Goal: Task Accomplishment & Management: Manage account settings

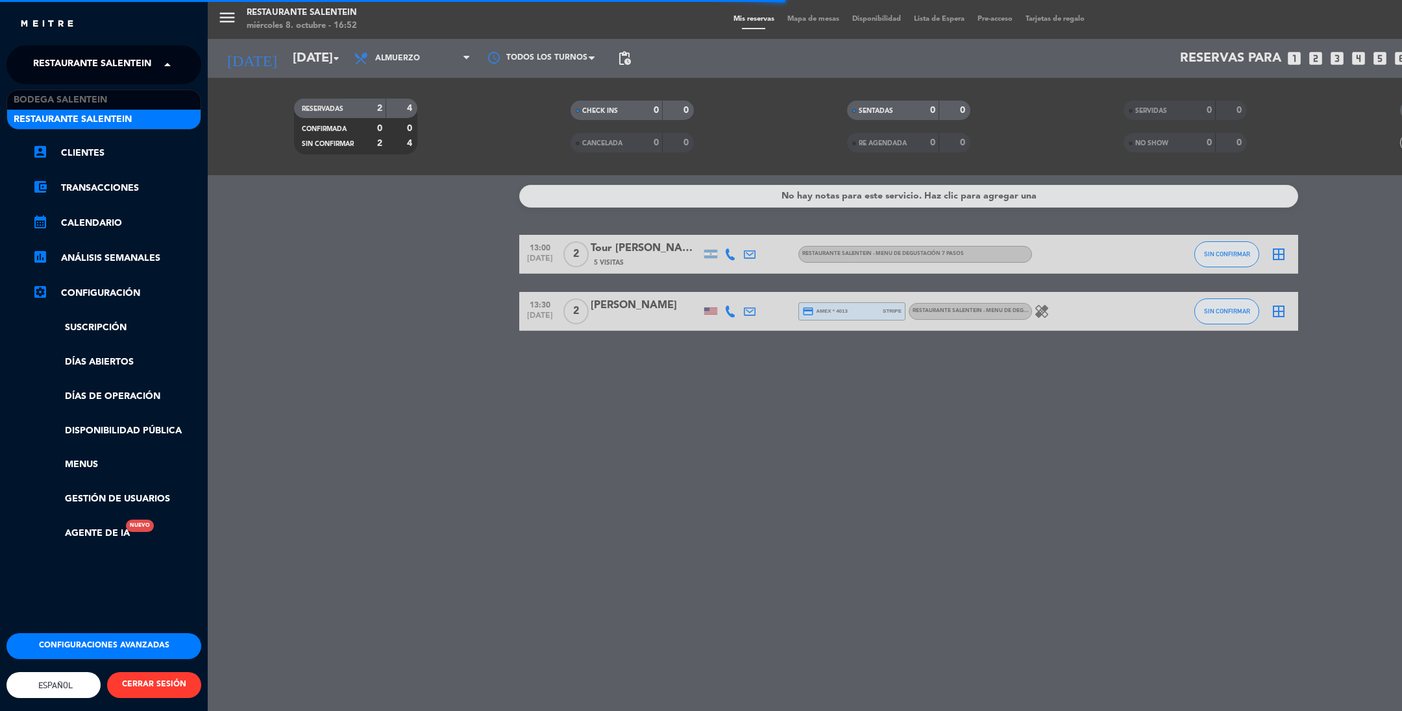
click at [47, 60] on span "Restaurante Salentein" at bounding box center [92, 64] width 118 height 27
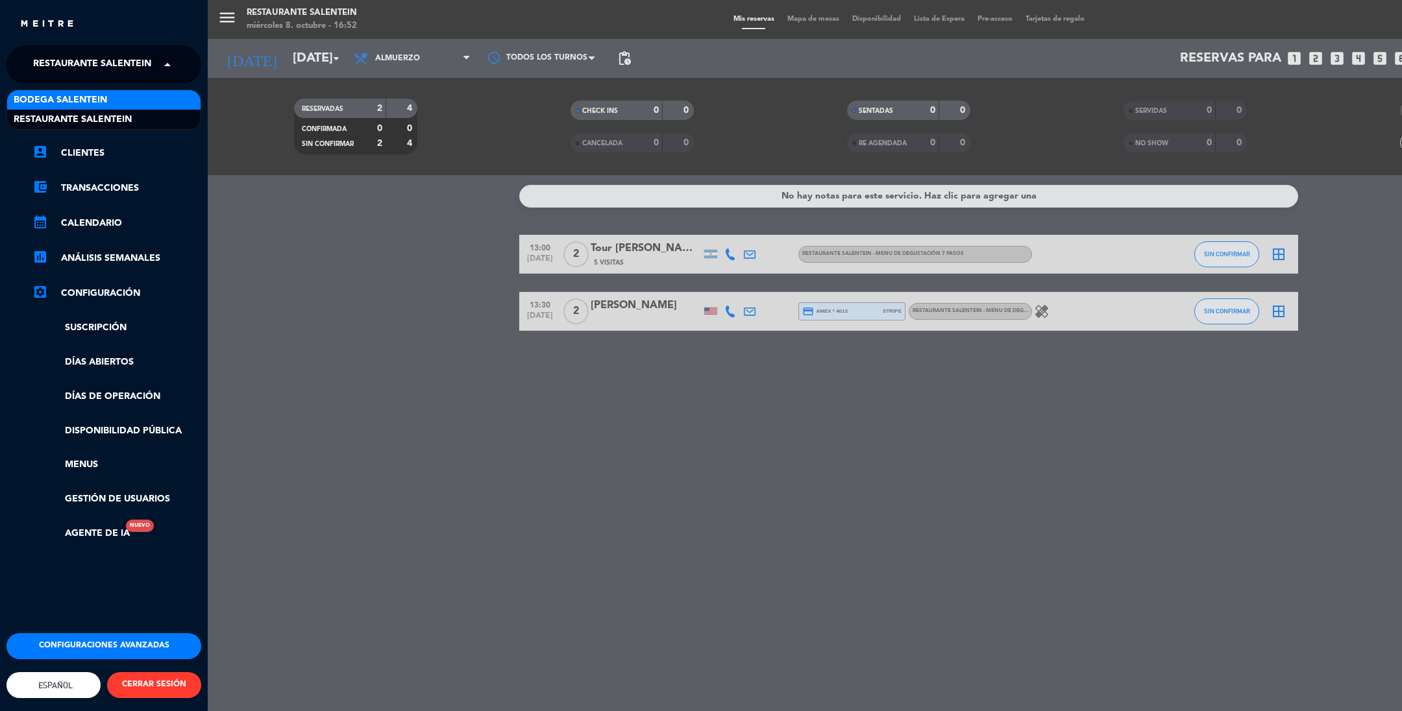
click at [69, 104] on span "Bodega Salentein" at bounding box center [60, 100] width 93 height 15
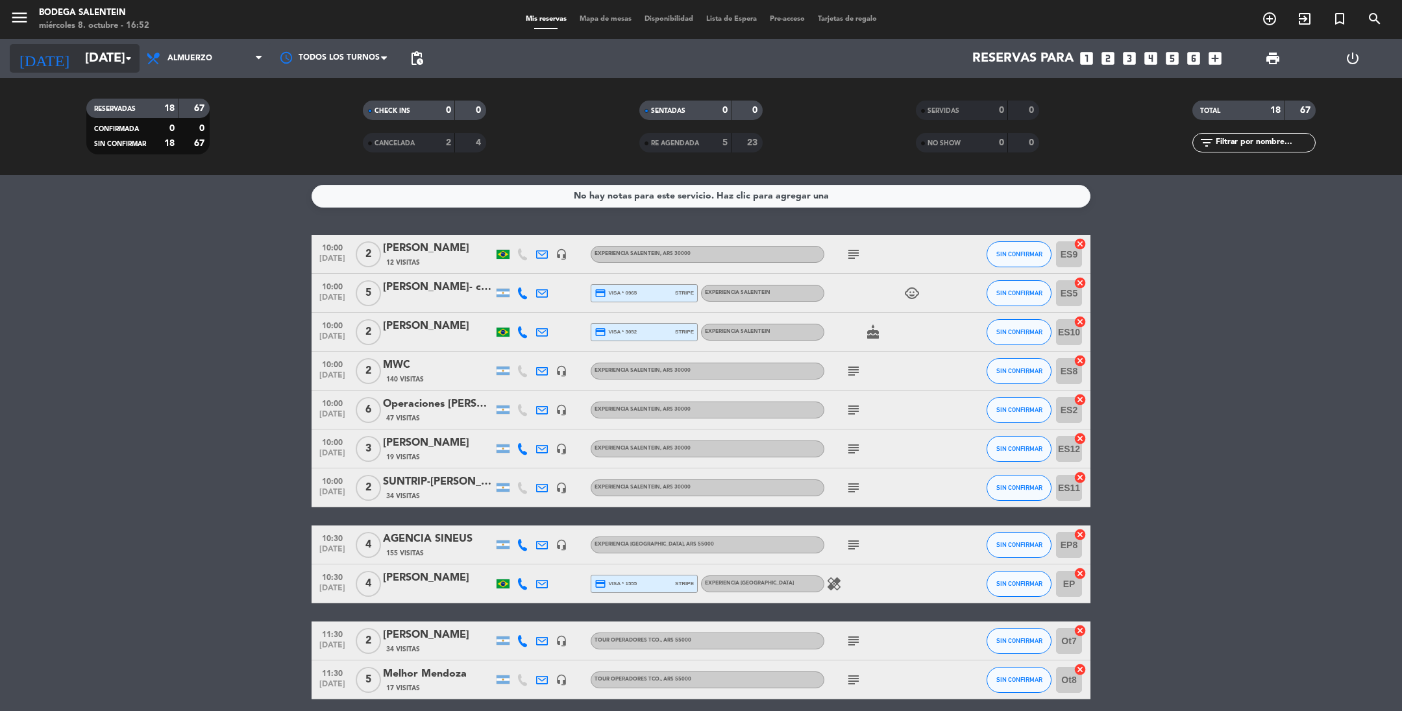
click at [86, 65] on input "[DATE]" at bounding box center [161, 58] width 165 height 29
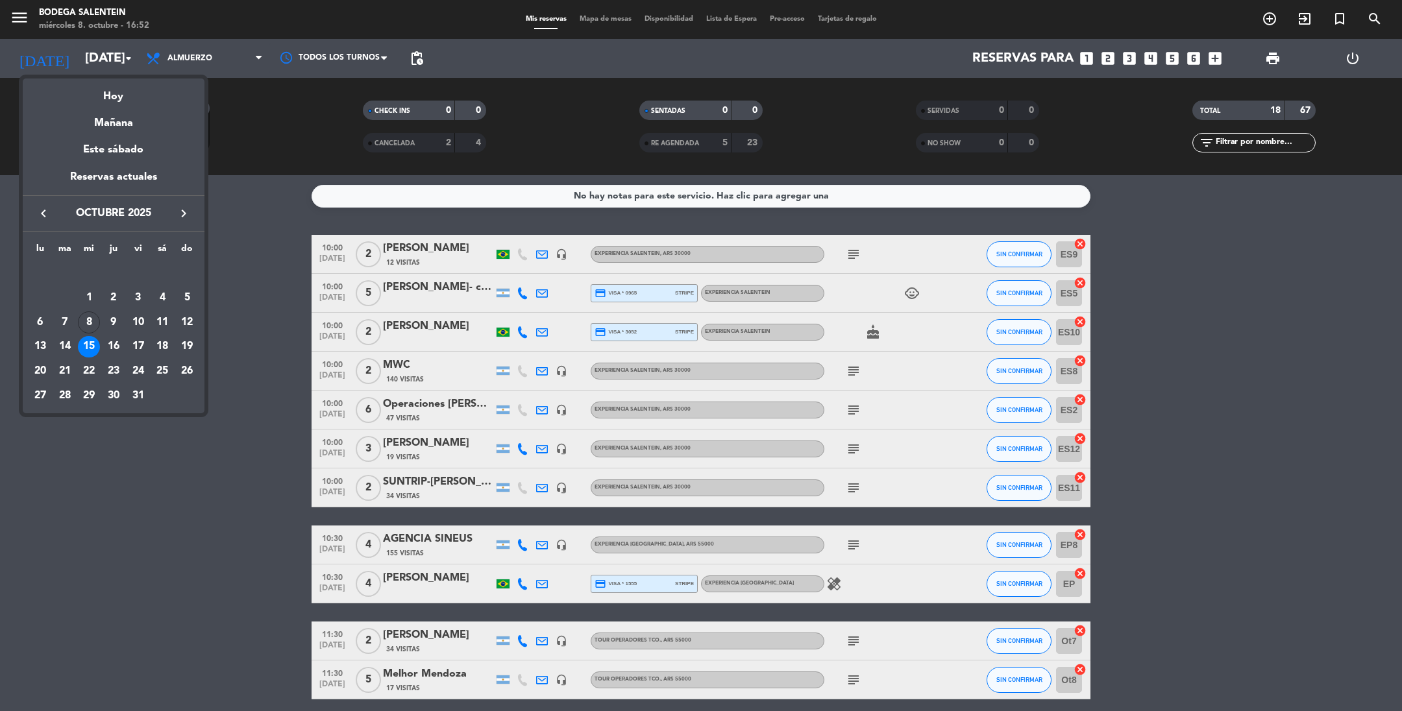
click at [181, 209] on icon "keyboard_arrow_right" at bounding box center [184, 214] width 16 height 16
click at [139, 374] on div "28" at bounding box center [138, 371] width 22 height 22
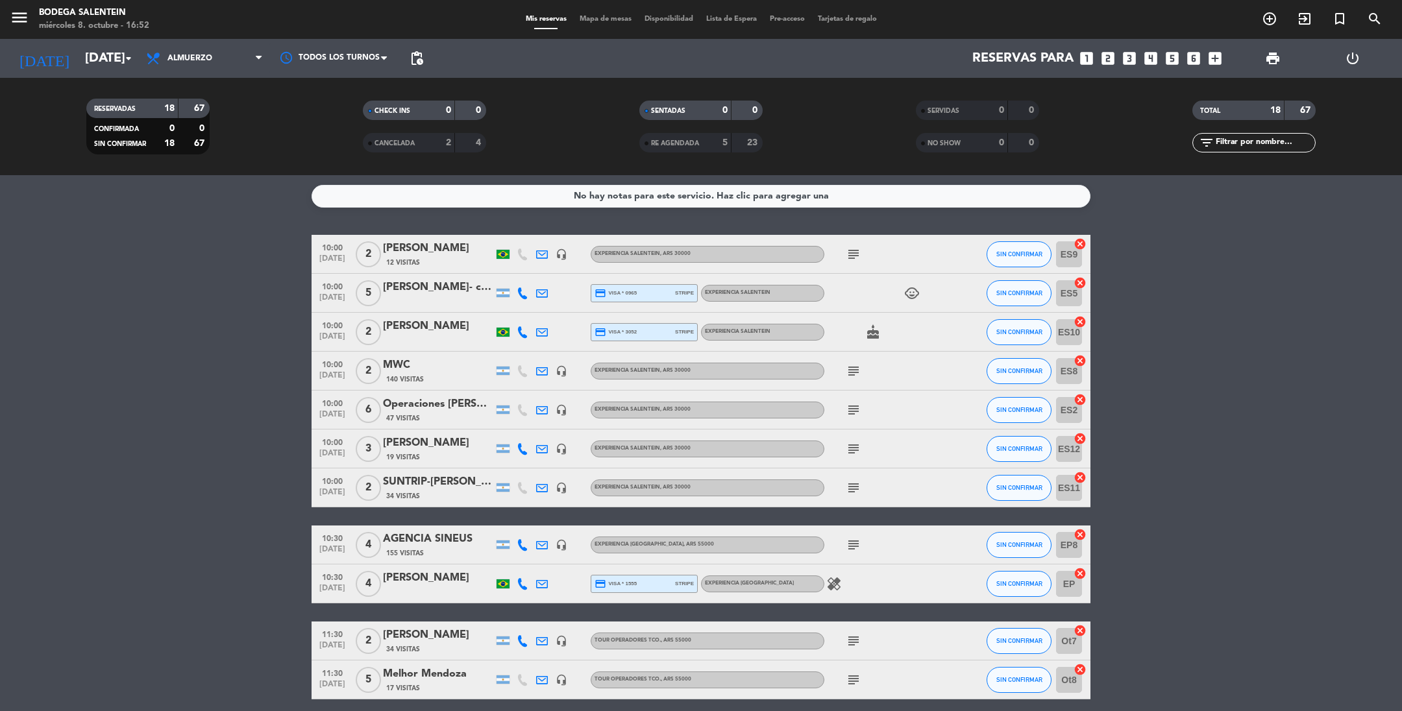
type input "[DATE]"
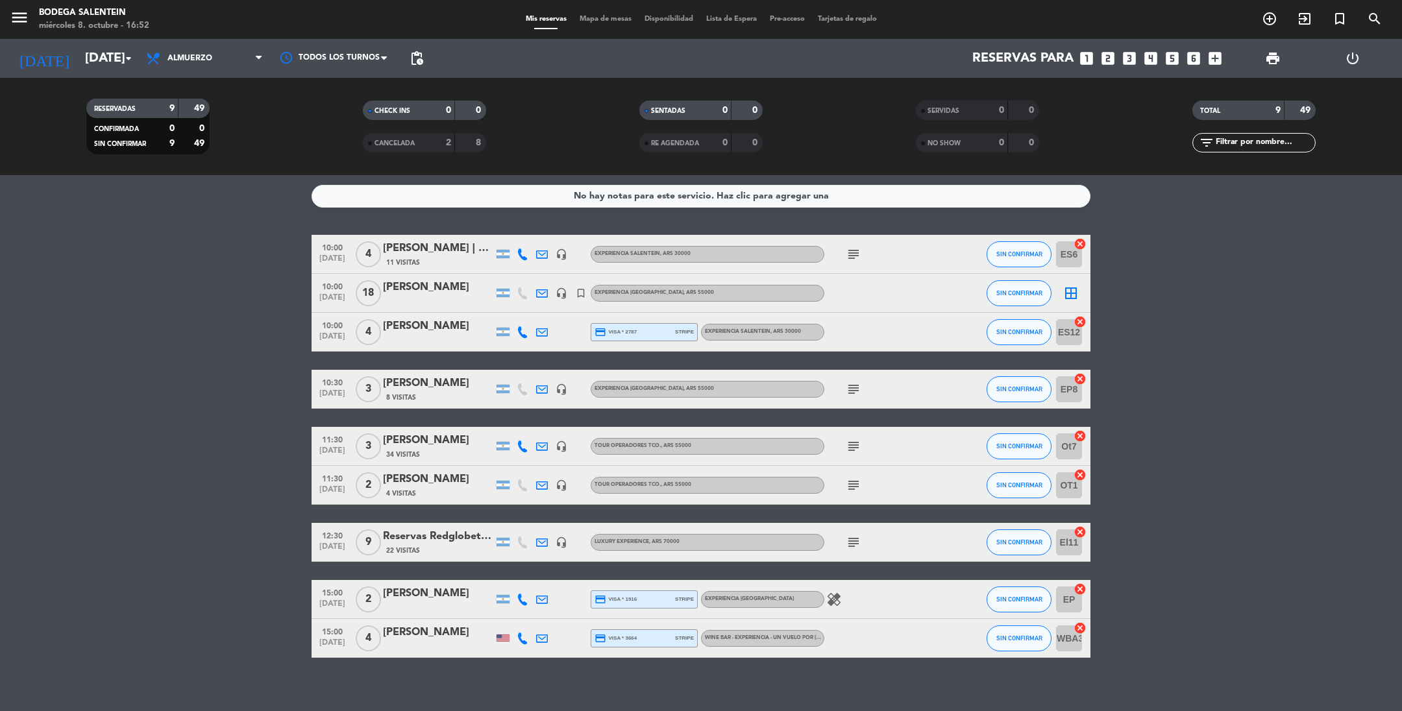
click at [429, 387] on div "[PERSON_NAME]" at bounding box center [438, 383] width 110 height 17
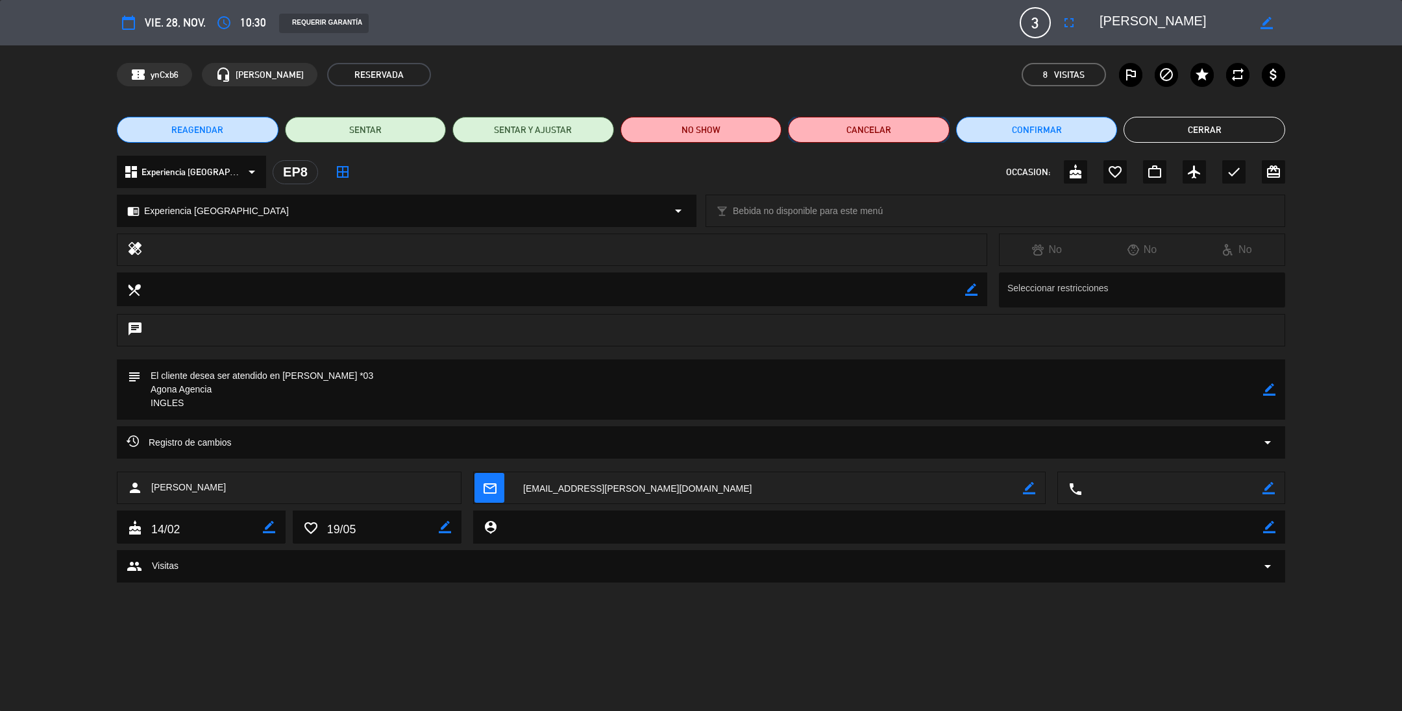
click at [874, 133] on button "Cancelar" at bounding box center [869, 130] width 162 height 26
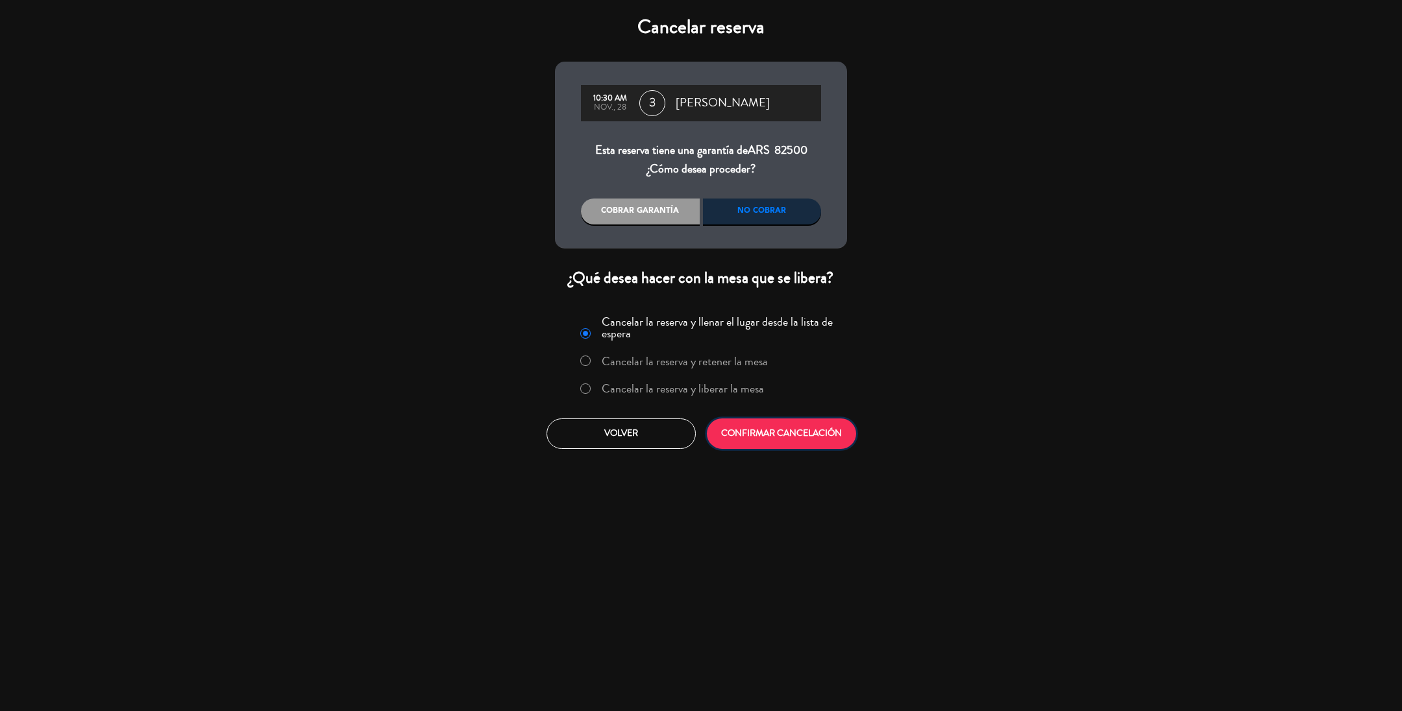
click at [765, 436] on button "CONFIRMAR CANCELACIÓN" at bounding box center [781, 434] width 149 height 30
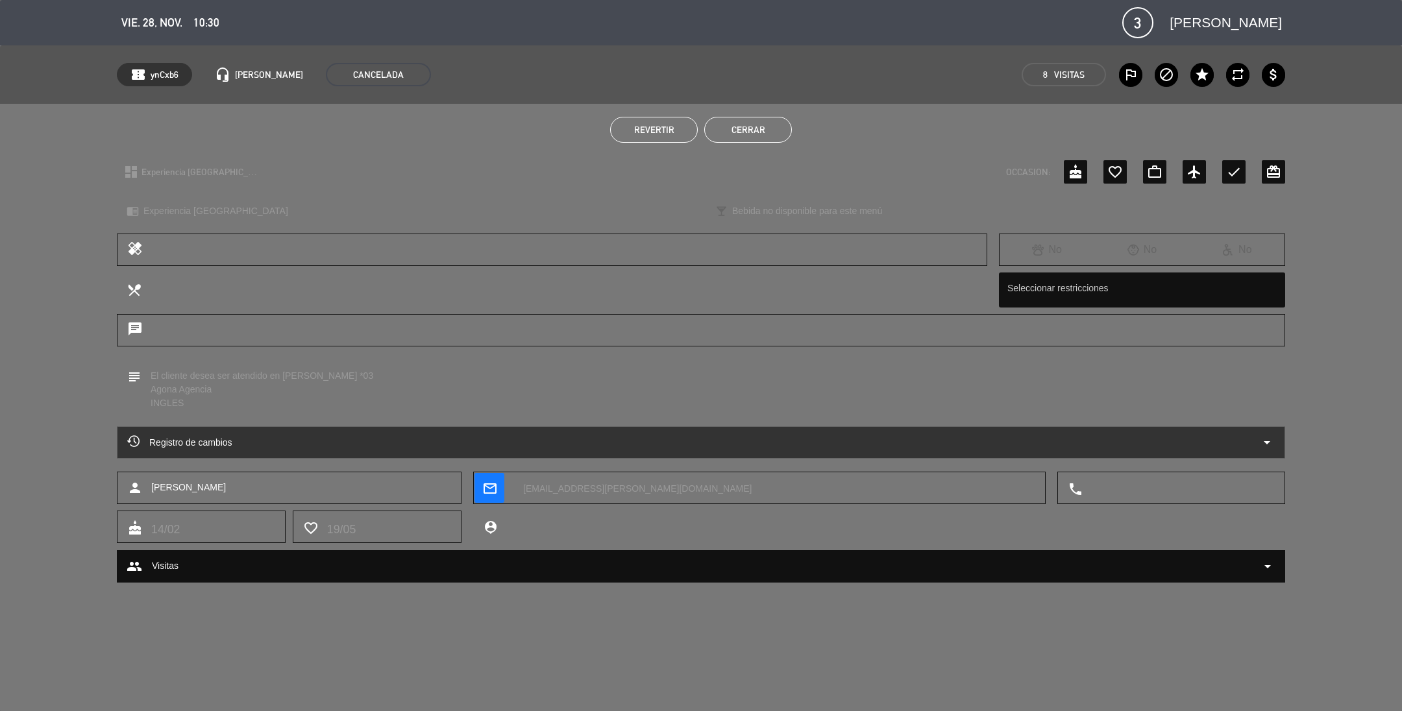
click at [752, 137] on button "Cerrar" at bounding box center [748, 130] width 88 height 26
